Goal: Information Seeking & Learning: Learn about a topic

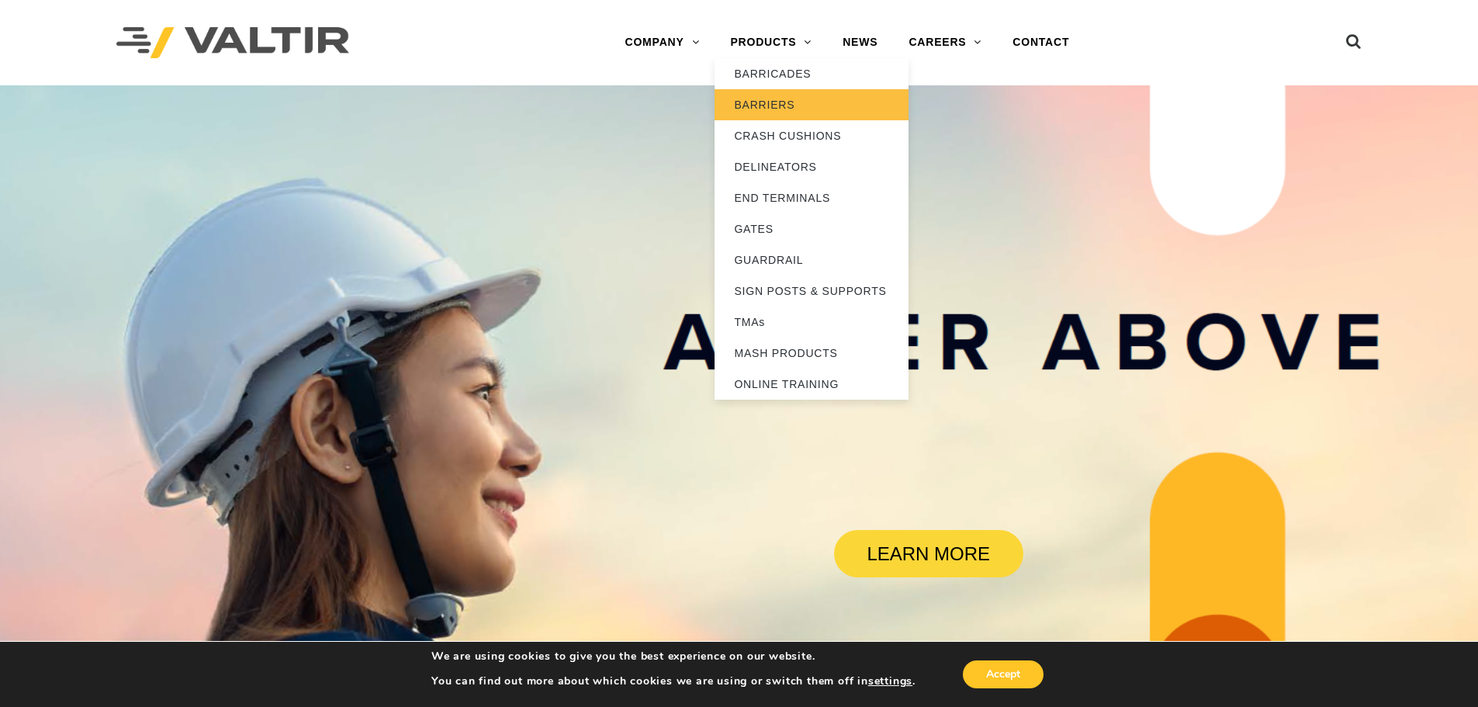
click at [763, 106] on link "BARRIERS" at bounding box center [812, 104] width 194 height 31
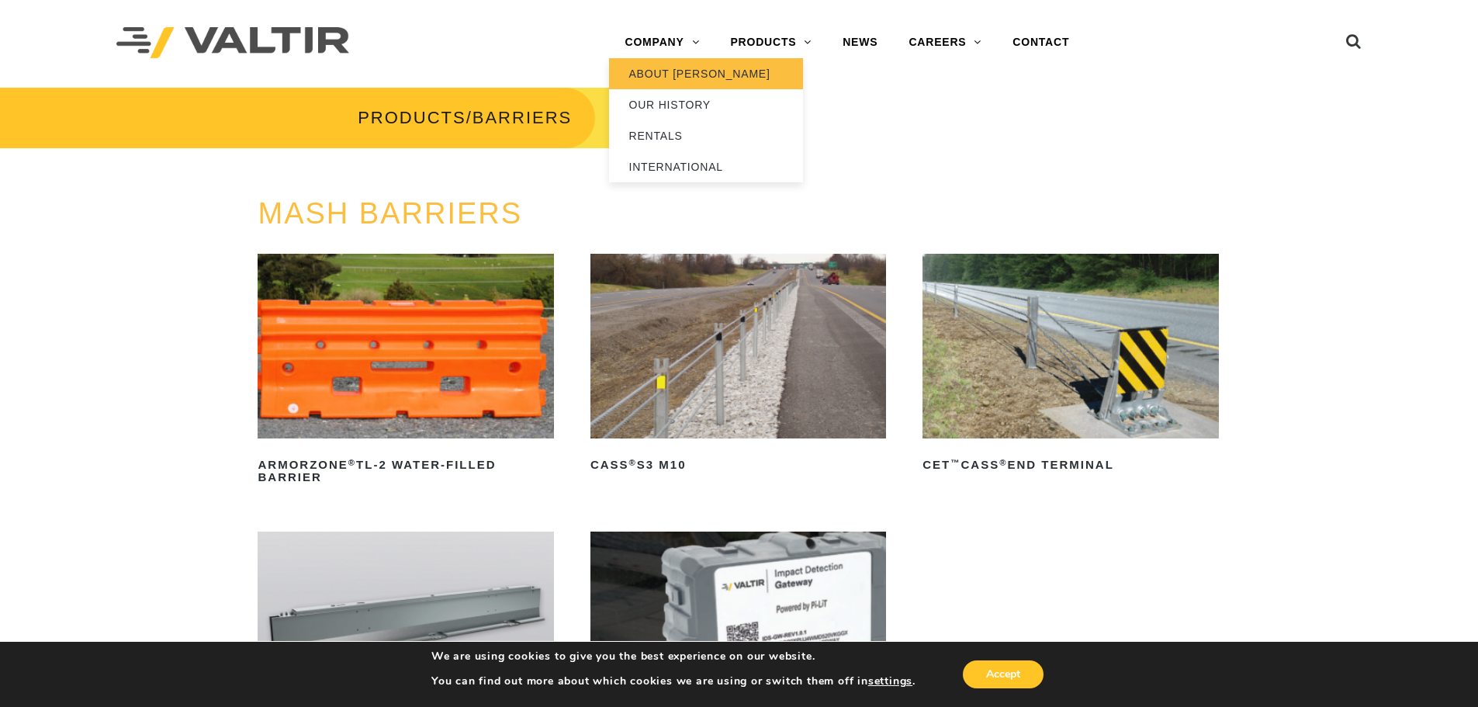
click at [644, 66] on link "ABOUT [PERSON_NAME]" at bounding box center [706, 73] width 194 height 31
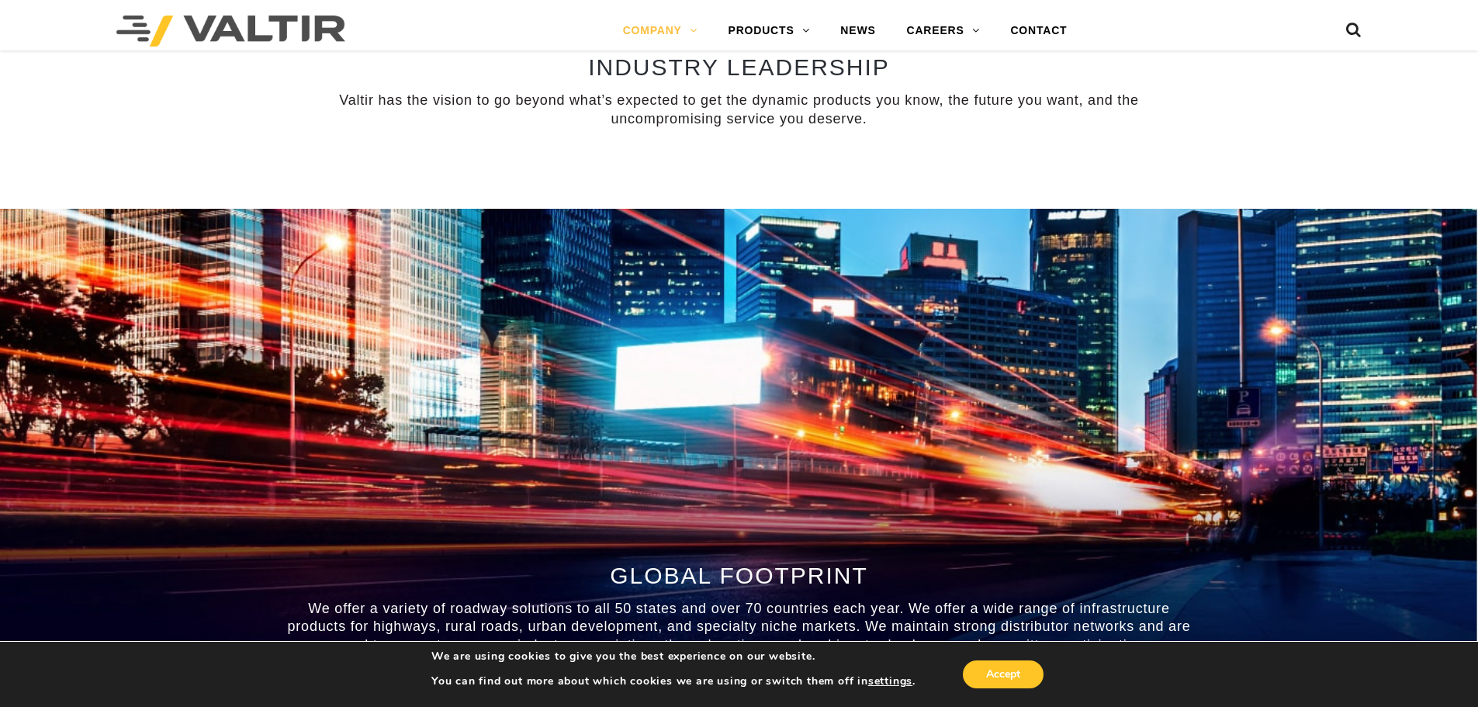
scroll to position [1785, 0]
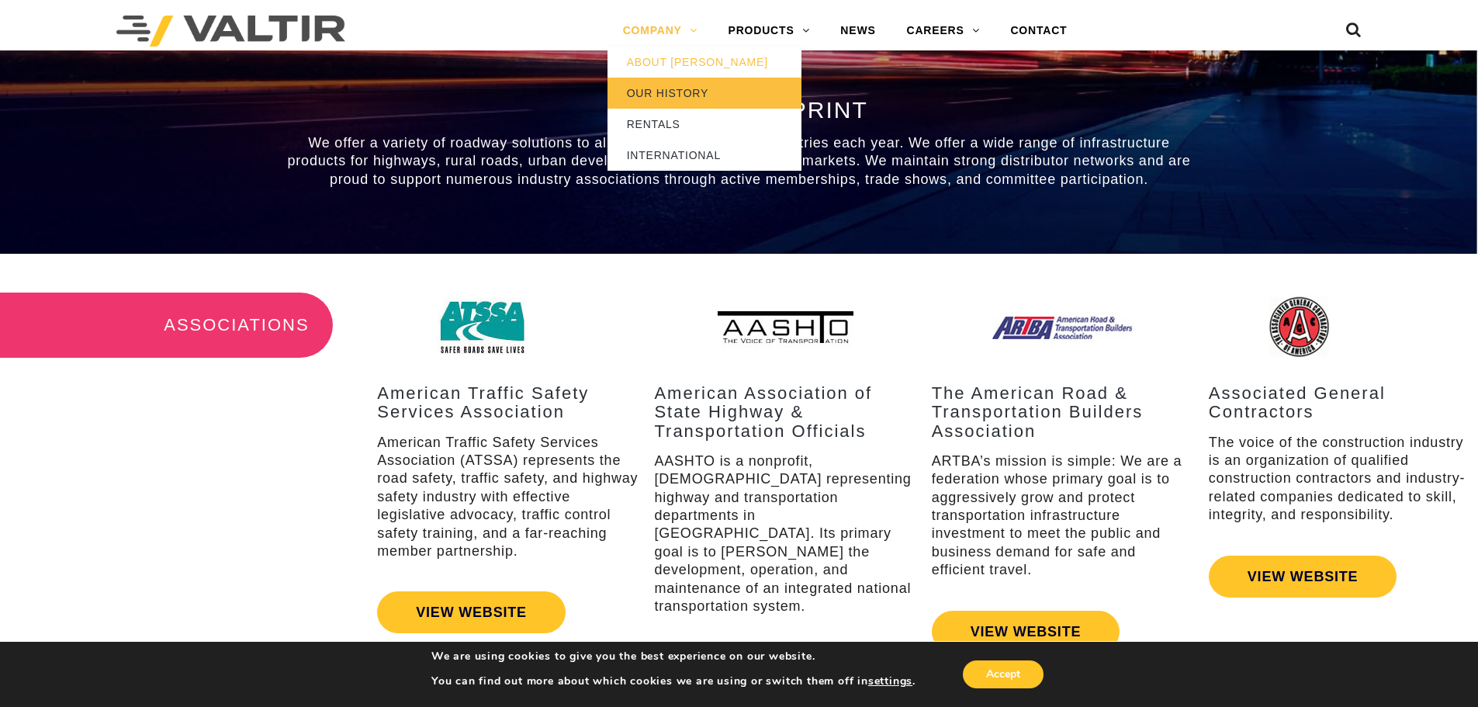
click at [665, 90] on link "OUR HISTORY" at bounding box center [705, 93] width 194 height 31
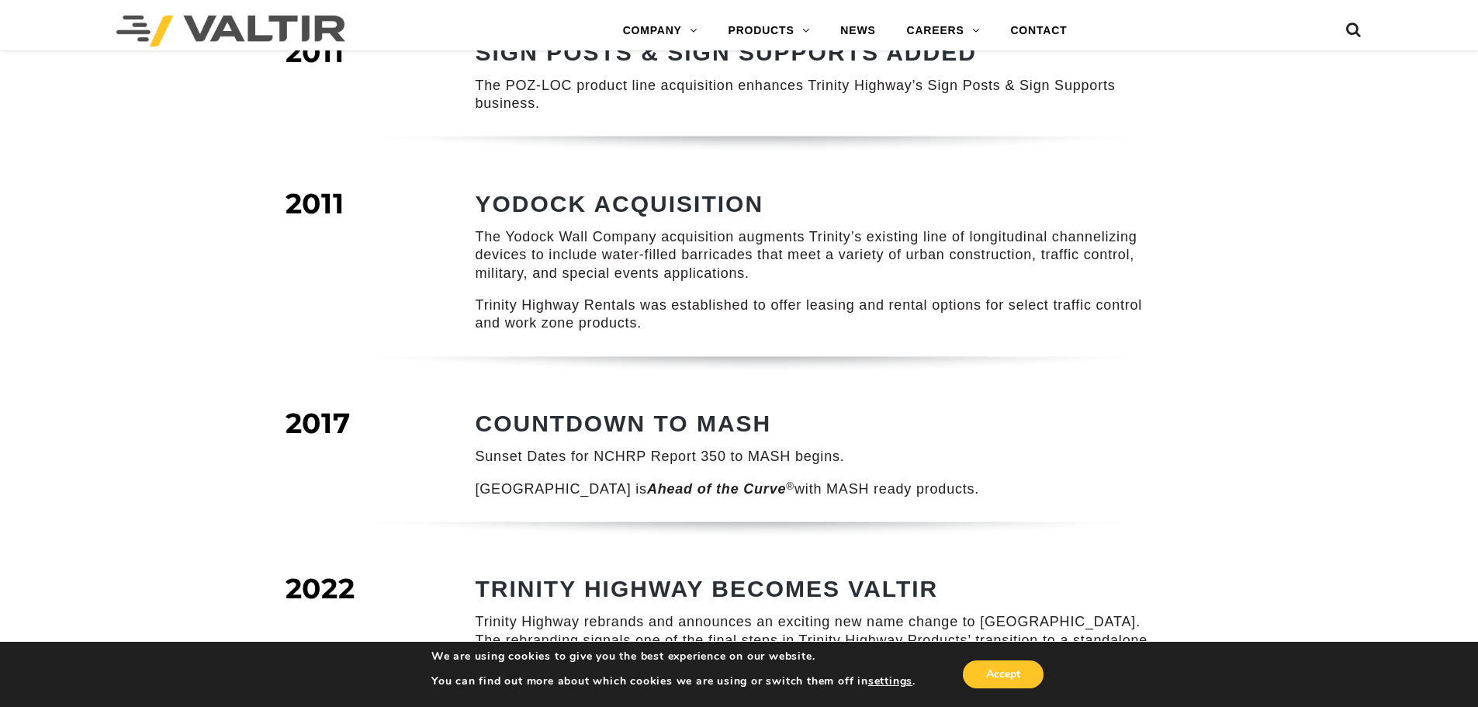
scroll to position [1707, 0]
